Goal: Transaction & Acquisition: Purchase product/service

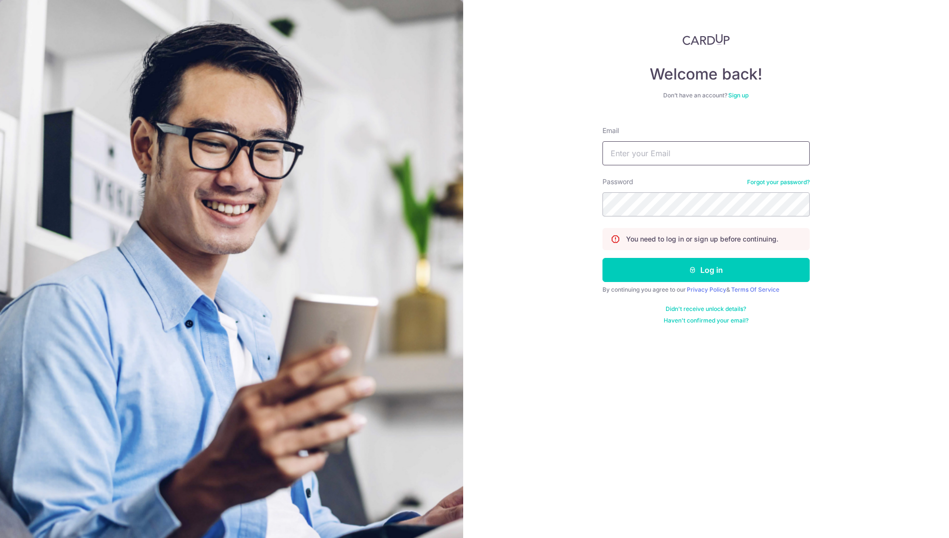
type input "mimi.saurajen@gmail.com"
click at [701, 272] on button "Log in" at bounding box center [706, 270] width 207 height 24
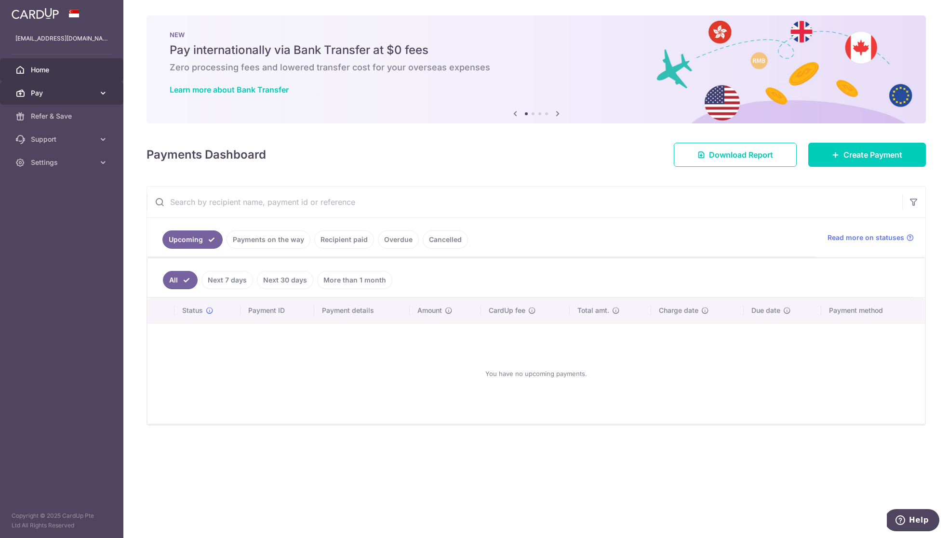
click at [83, 88] on span "Pay" at bounding box center [63, 93] width 64 height 10
click at [82, 118] on span "Payments" at bounding box center [63, 116] width 64 height 10
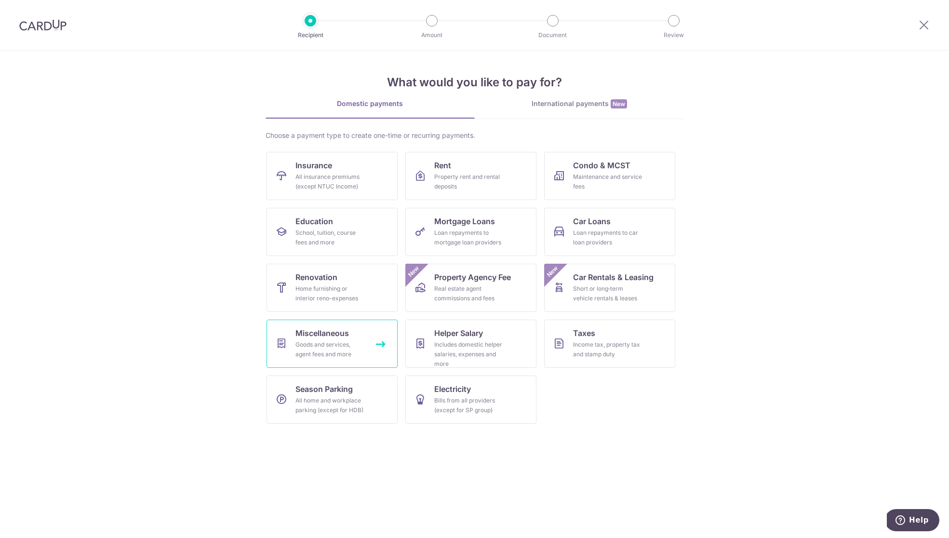
click at [331, 345] on div "Goods and services, agent fees and more" at bounding box center [330, 349] width 69 height 19
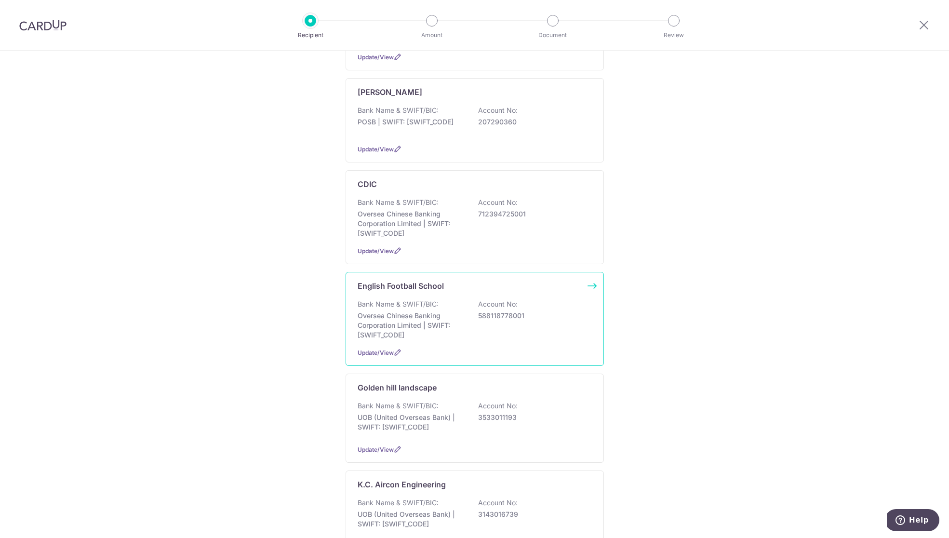
scroll to position [237, 0]
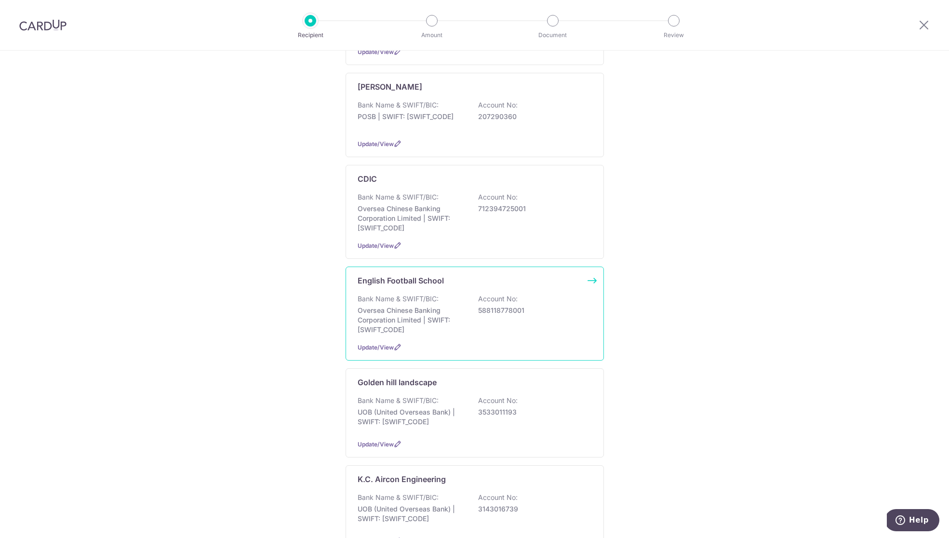
click at [425, 306] on p "Oversea Chinese Banking Corporation Limited | SWIFT: OCBCSGSGXXX" at bounding box center [412, 320] width 108 height 29
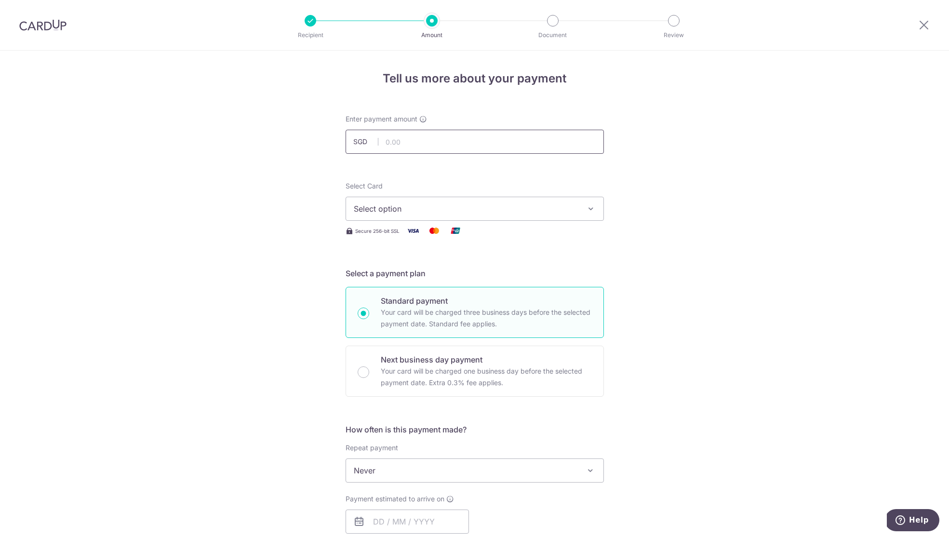
click at [449, 140] on input "text" at bounding box center [475, 142] width 258 height 24
type input "1,485.00"
click at [392, 208] on span "Select option" at bounding box center [466, 209] width 225 height 12
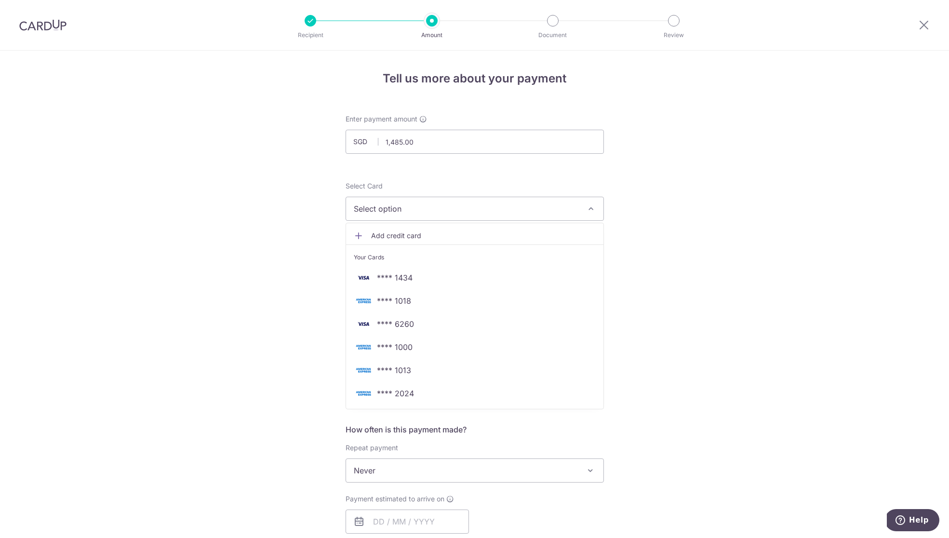
click at [399, 373] on span "**** 1013" at bounding box center [394, 371] width 34 height 12
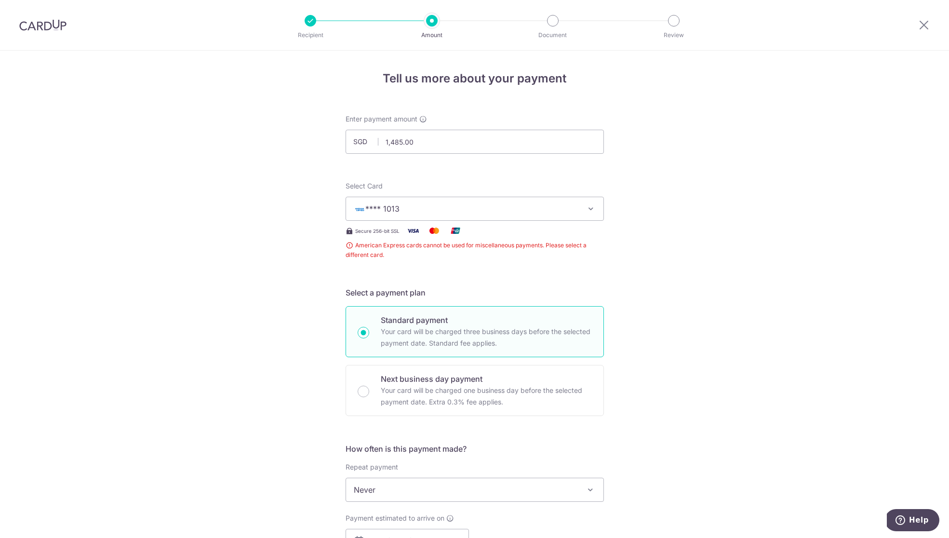
drag, startPoint x: 514, startPoint y: 207, endPoint x: 507, endPoint y: 216, distance: 11.4
click at [514, 207] on span "**** 1013" at bounding box center [466, 209] width 225 height 12
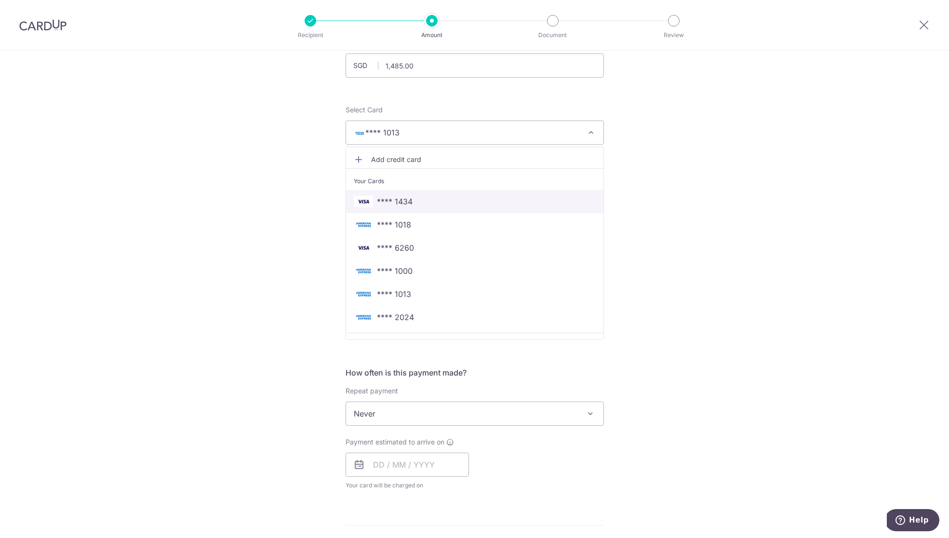
scroll to position [94, 0]
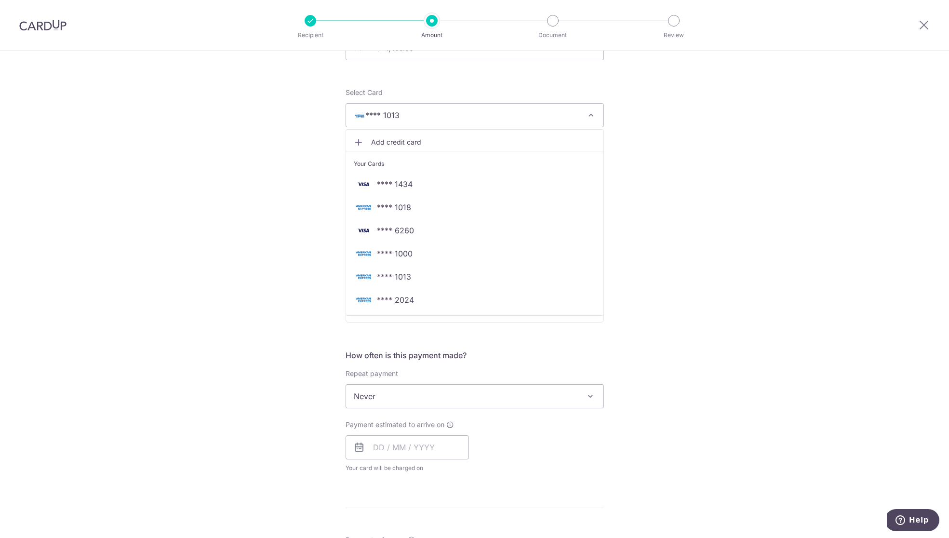
click at [417, 141] on span "Add credit card" at bounding box center [483, 142] width 225 height 10
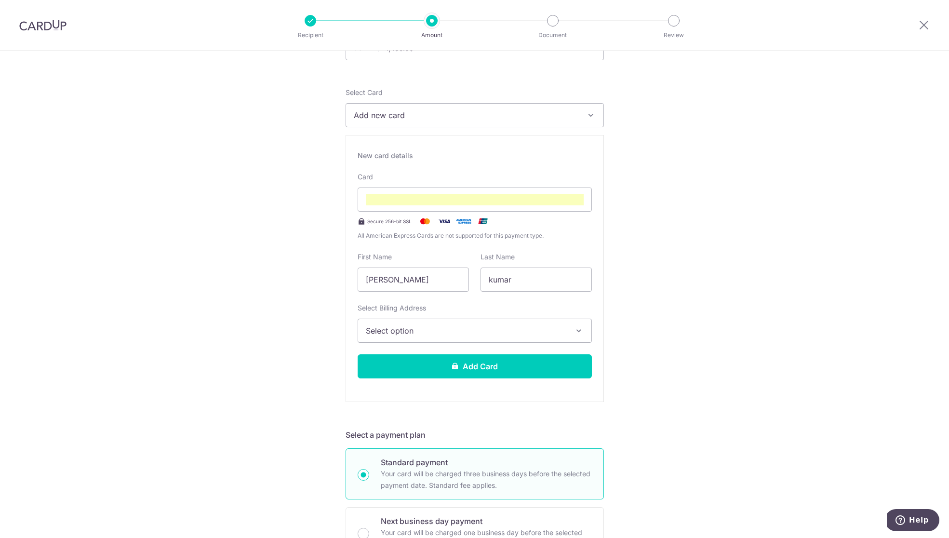
click at [466, 324] on button "Select option" at bounding box center [475, 331] width 234 height 24
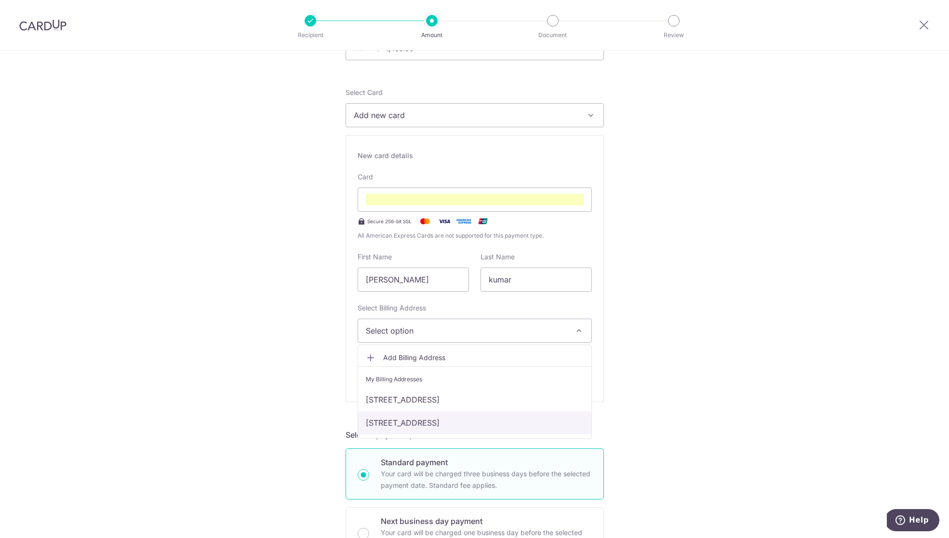
click at [449, 418] on link "253 ocean drive, Singapore, Singapore-098452" at bounding box center [474, 422] width 233 height 23
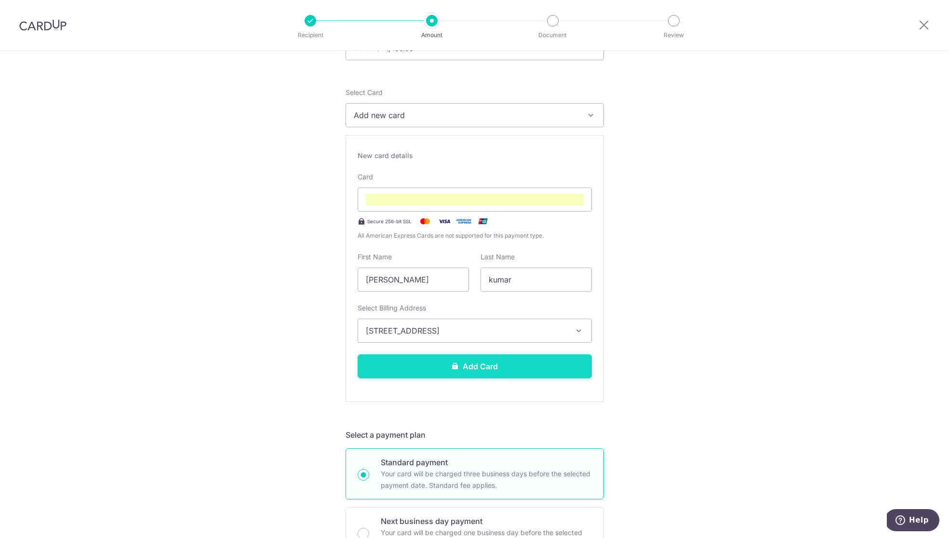
click at [465, 367] on button "Add Card" at bounding box center [475, 366] width 234 height 24
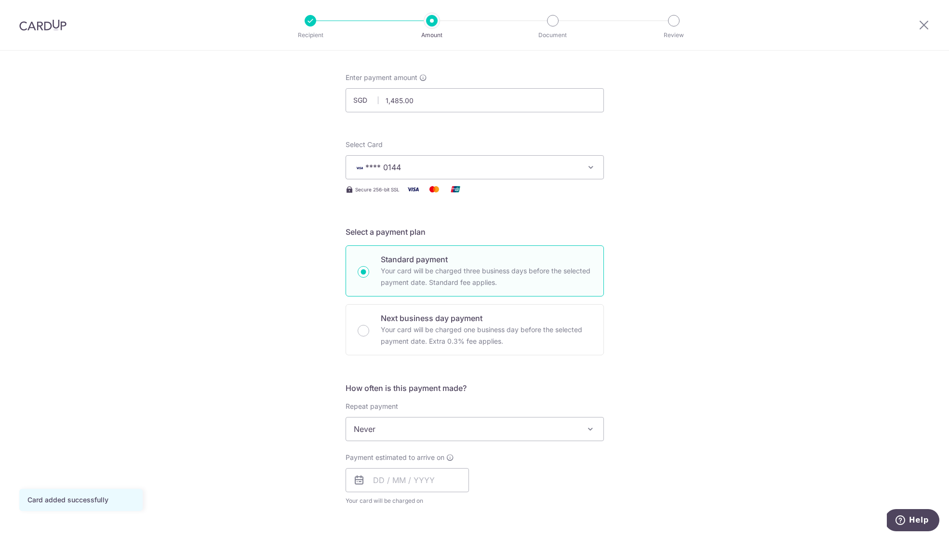
scroll to position [73, 0]
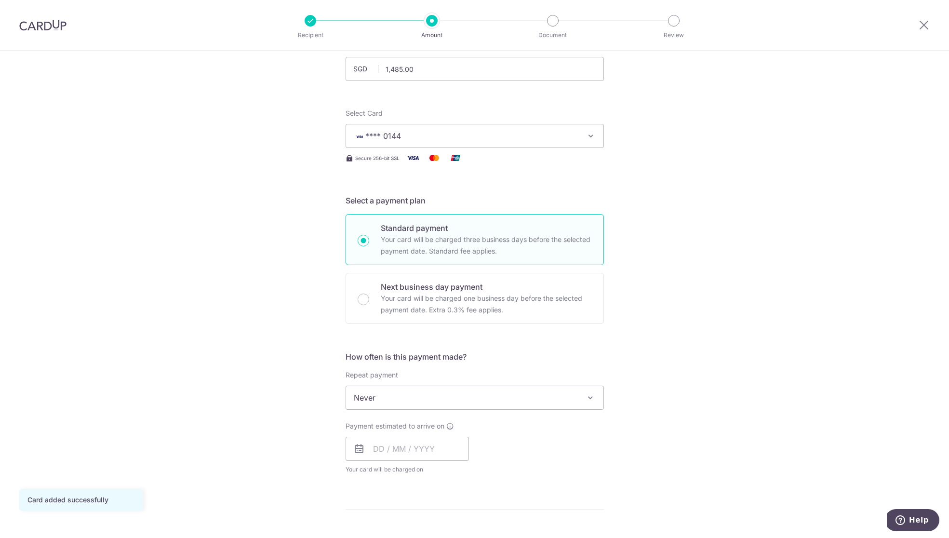
click at [420, 394] on span "Never" at bounding box center [474, 397] width 257 height 23
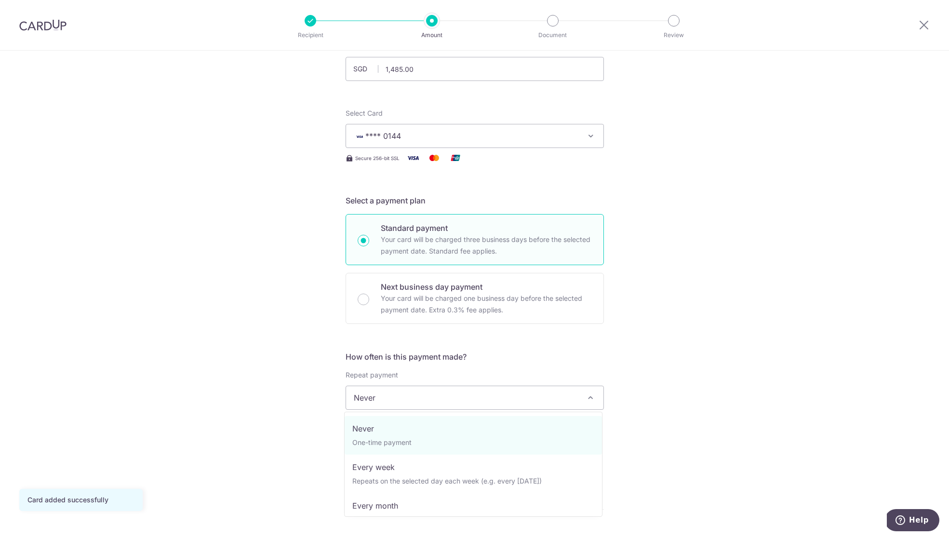
click at [420, 394] on span "Never" at bounding box center [474, 397] width 257 height 23
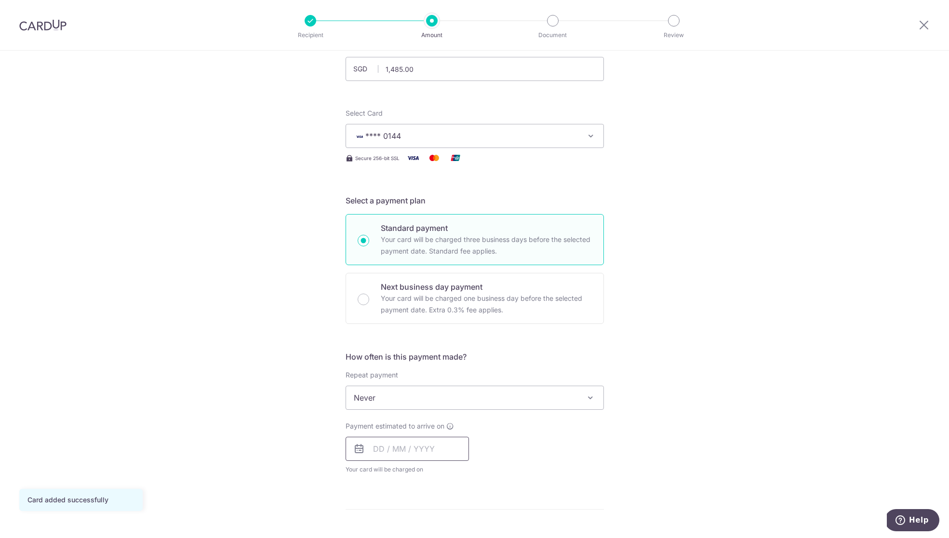
click at [415, 444] on input "text" at bounding box center [407, 449] width 123 height 24
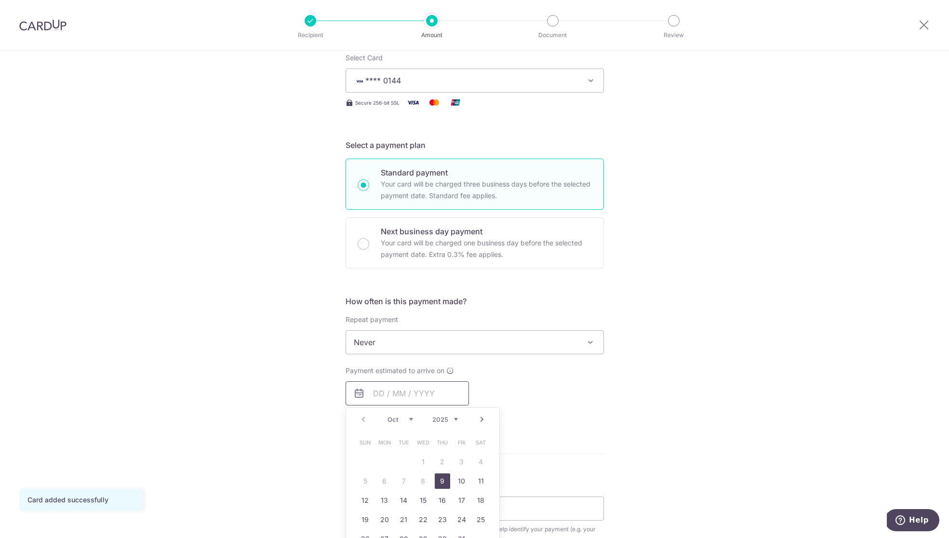
scroll to position [139, 0]
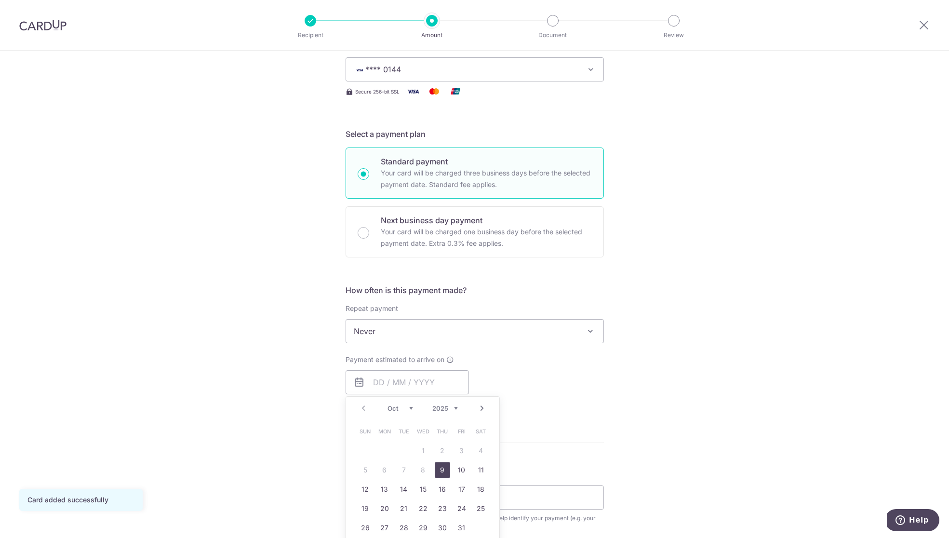
click at [446, 469] on link "9" at bounding box center [442, 469] width 15 height 15
type input "[DATE]"
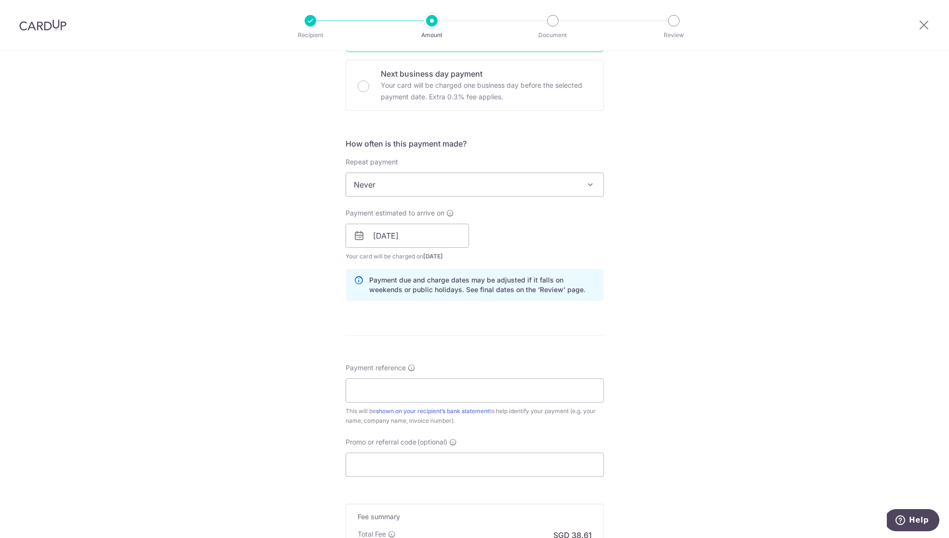
scroll to position [301, 0]
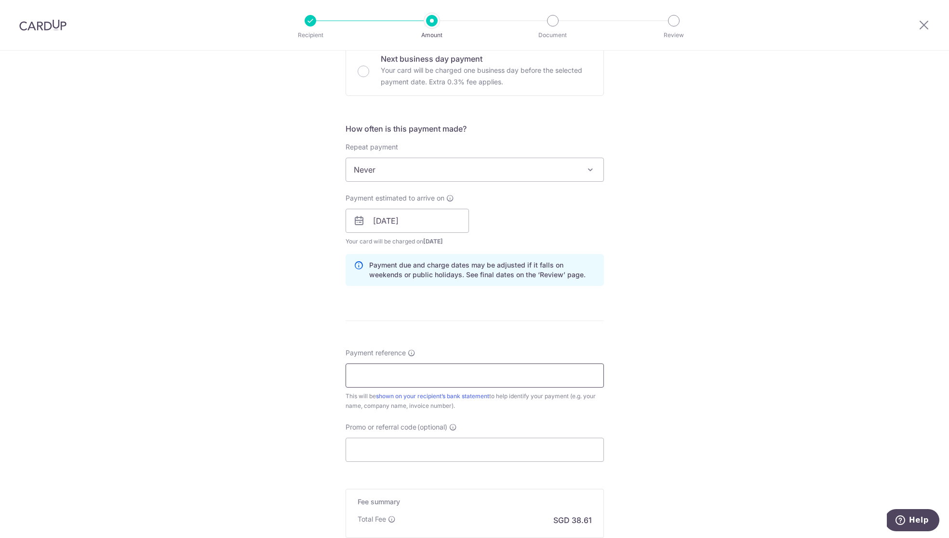
click at [371, 365] on input "Payment reference" at bounding box center [475, 376] width 258 height 24
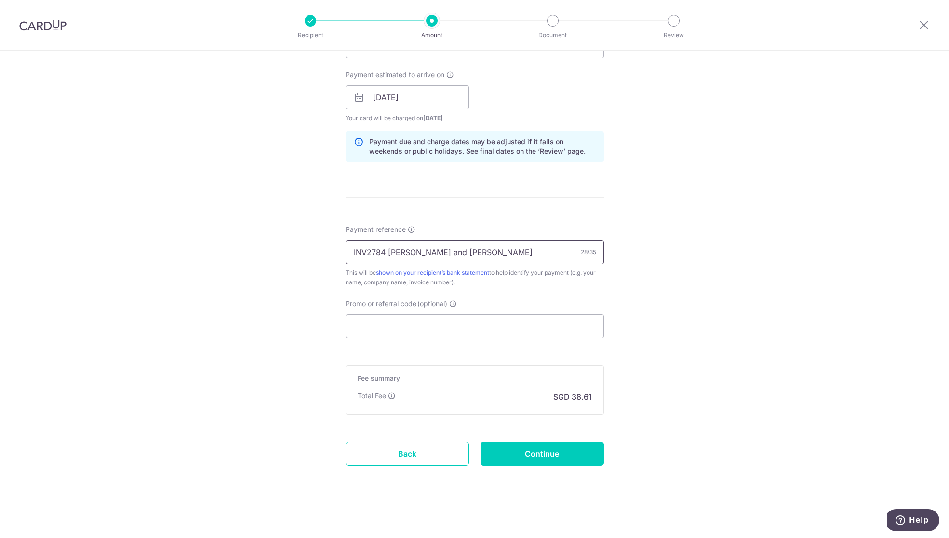
scroll to position [177, 0]
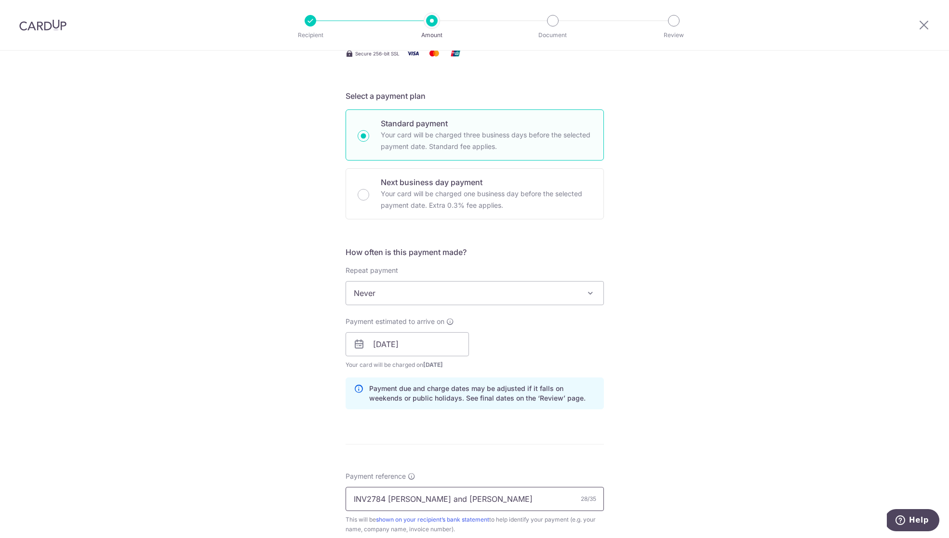
type input "INV2784 [PERSON_NAME] and [PERSON_NAME]"
click at [685, 419] on div "Tell us more about your payment Enter payment amount SGD 1,485.00 1485.00 Card …" at bounding box center [474, 329] width 949 height 912
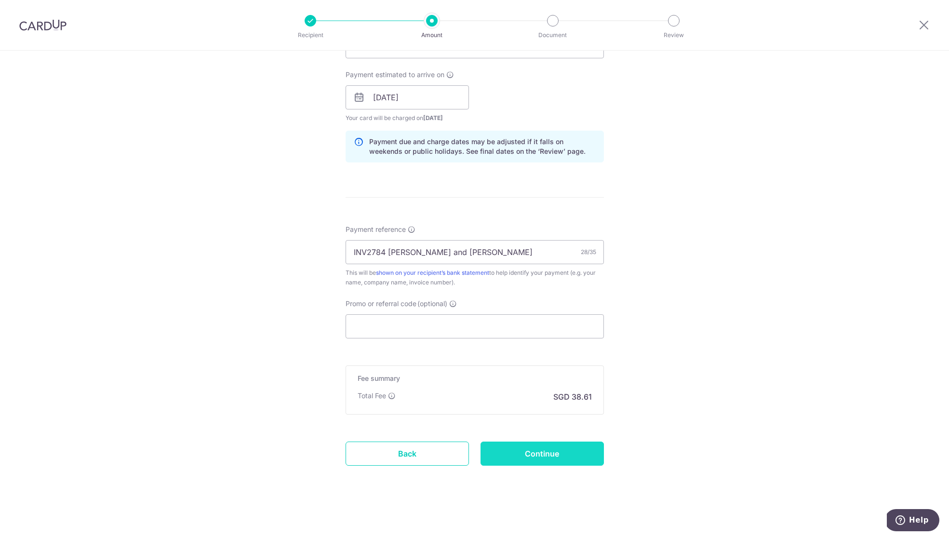
scroll to position [424, 0]
click at [563, 457] on input "Continue" at bounding box center [542, 454] width 123 height 24
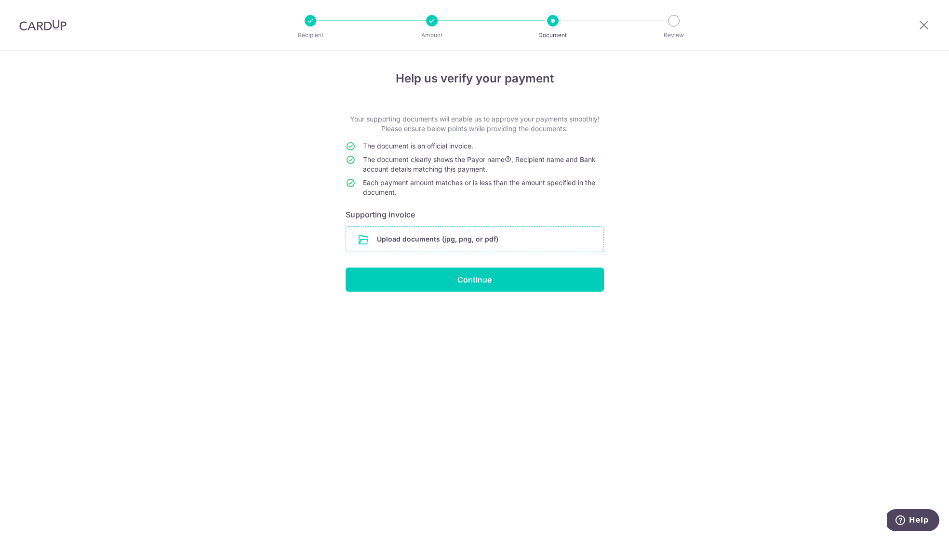
click at [436, 238] on input "file" at bounding box center [474, 239] width 257 height 25
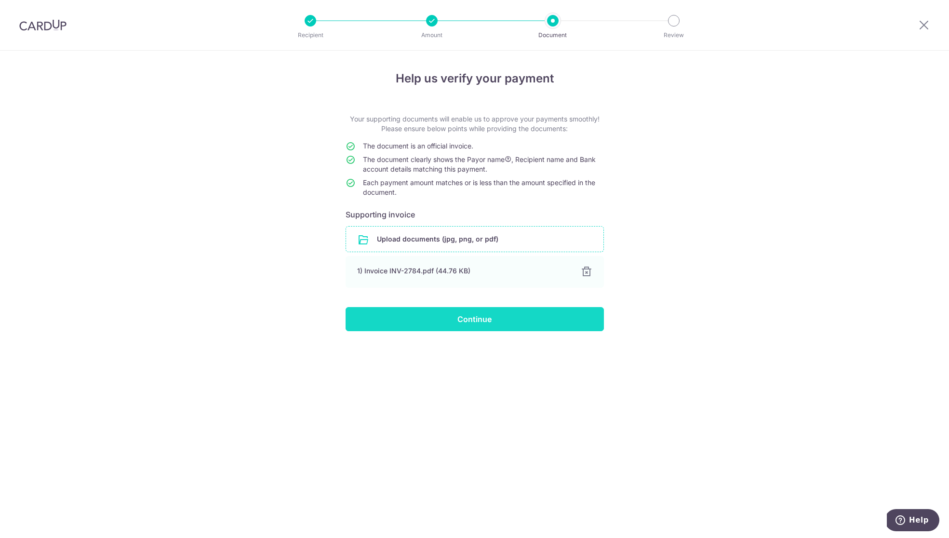
click at [538, 312] on input "Continue" at bounding box center [475, 319] width 258 height 24
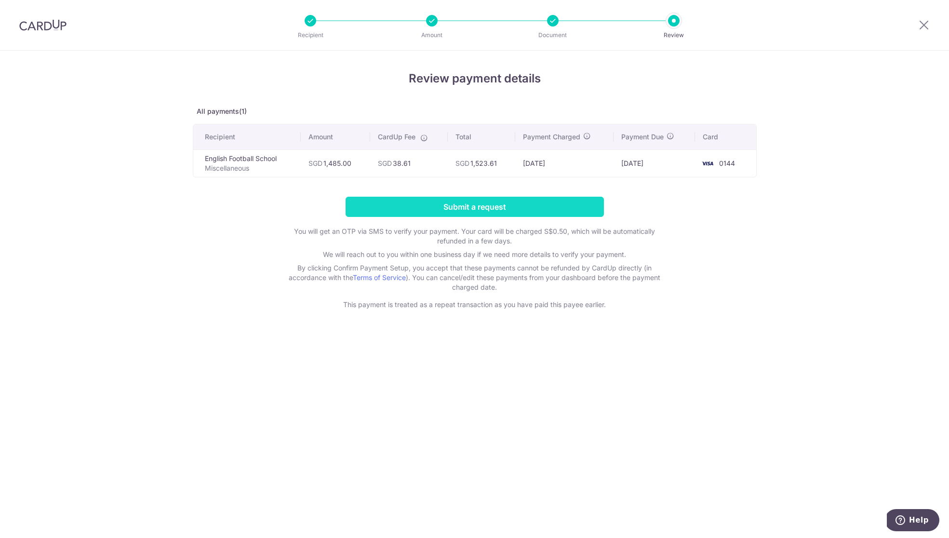
click at [519, 214] on input "Submit a request" at bounding box center [475, 207] width 258 height 20
